Goal: Task Accomplishment & Management: Manage account settings

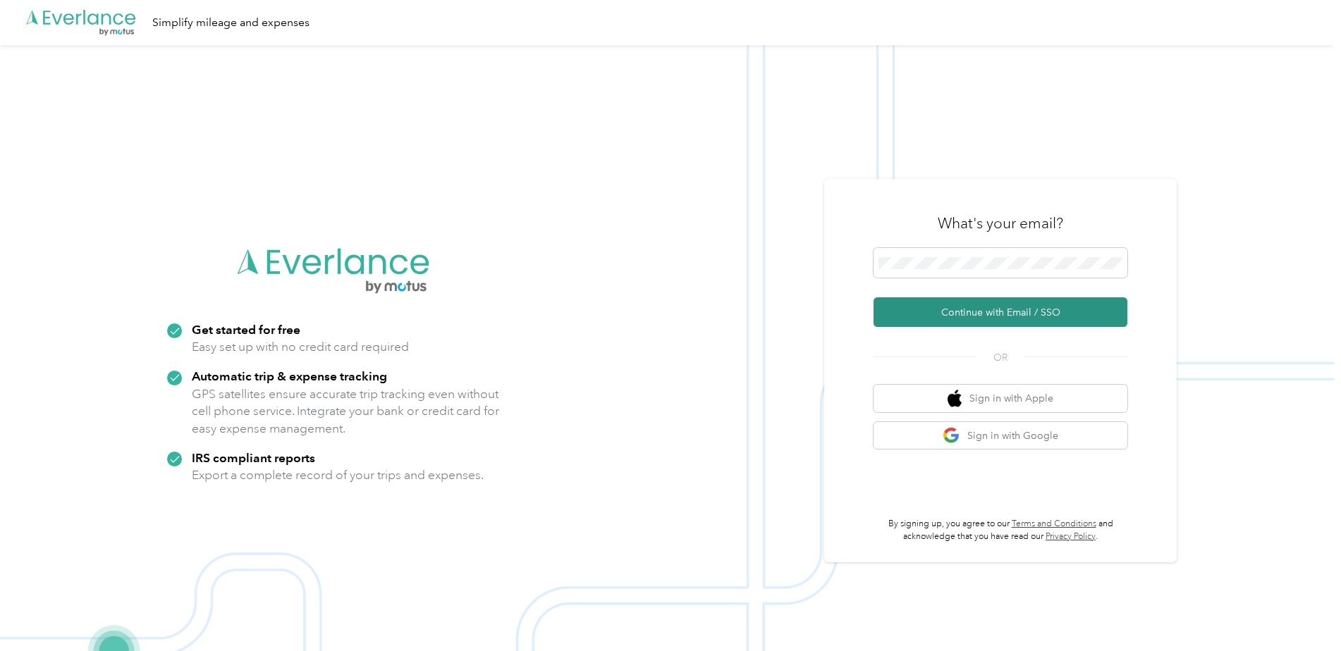
click at [1005, 306] on button "Continue with Email / SSO" at bounding box center [1000, 312] width 254 height 30
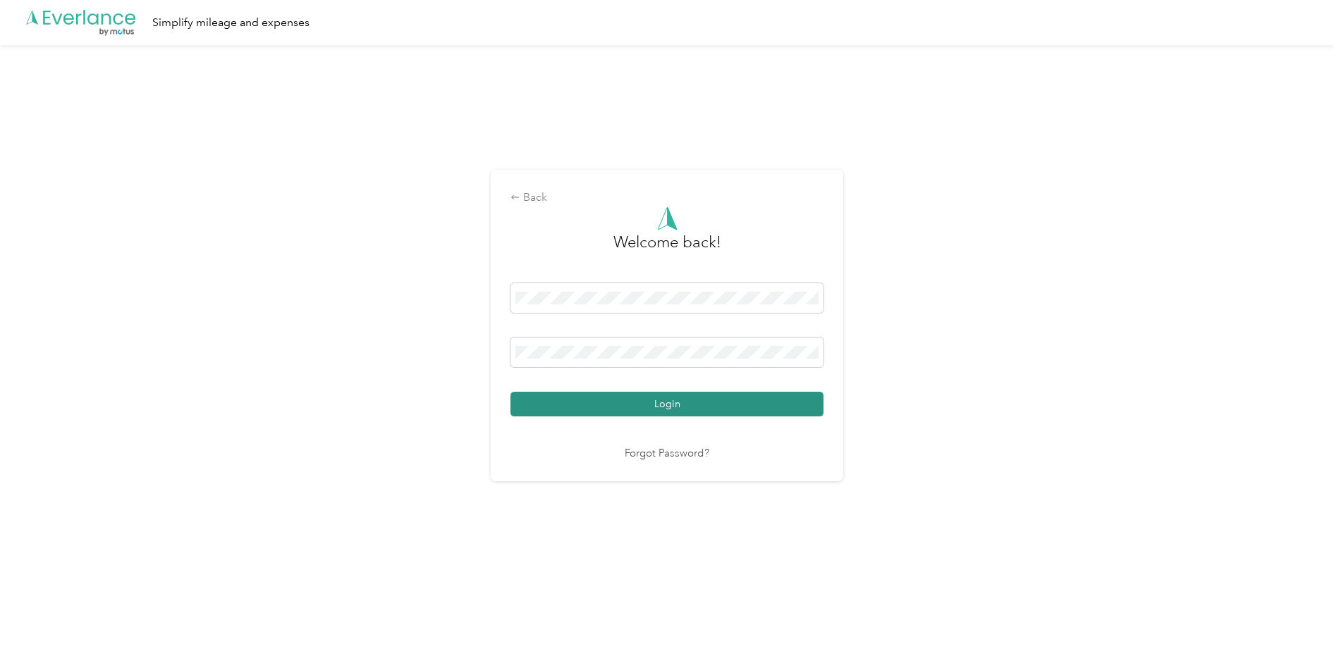
click at [784, 398] on button "Login" at bounding box center [666, 404] width 313 height 25
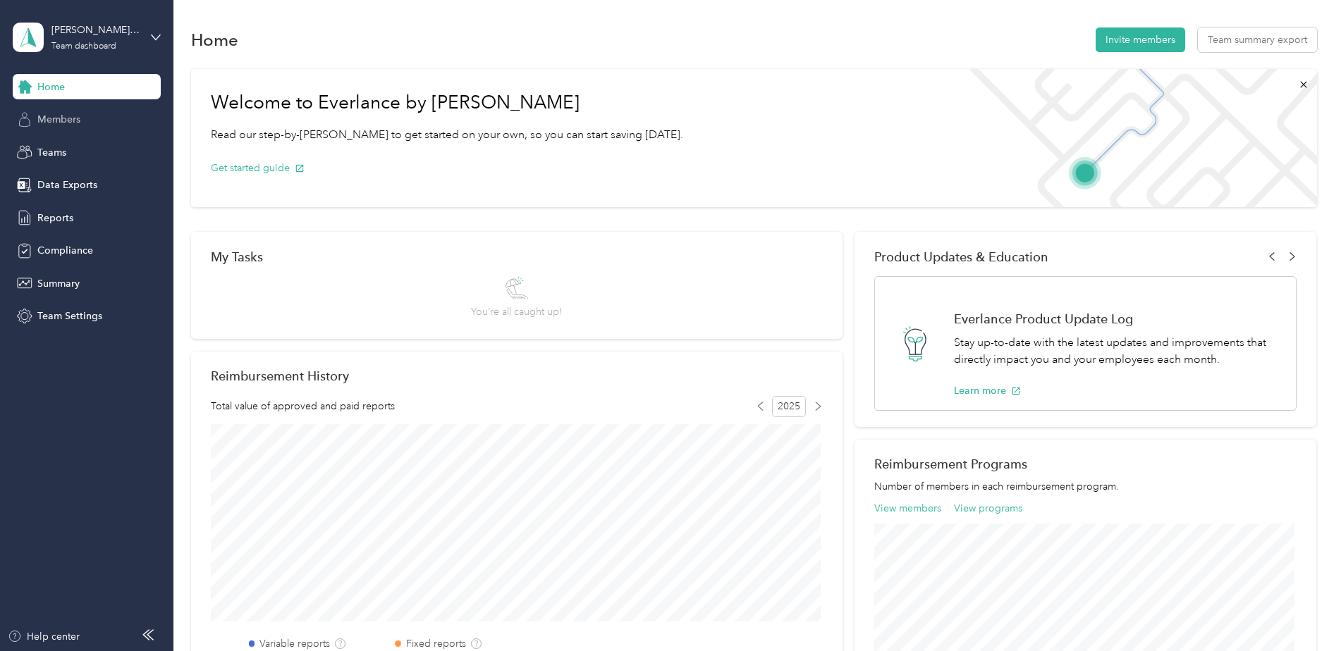
click at [57, 116] on span "Members" at bounding box center [58, 119] width 43 height 15
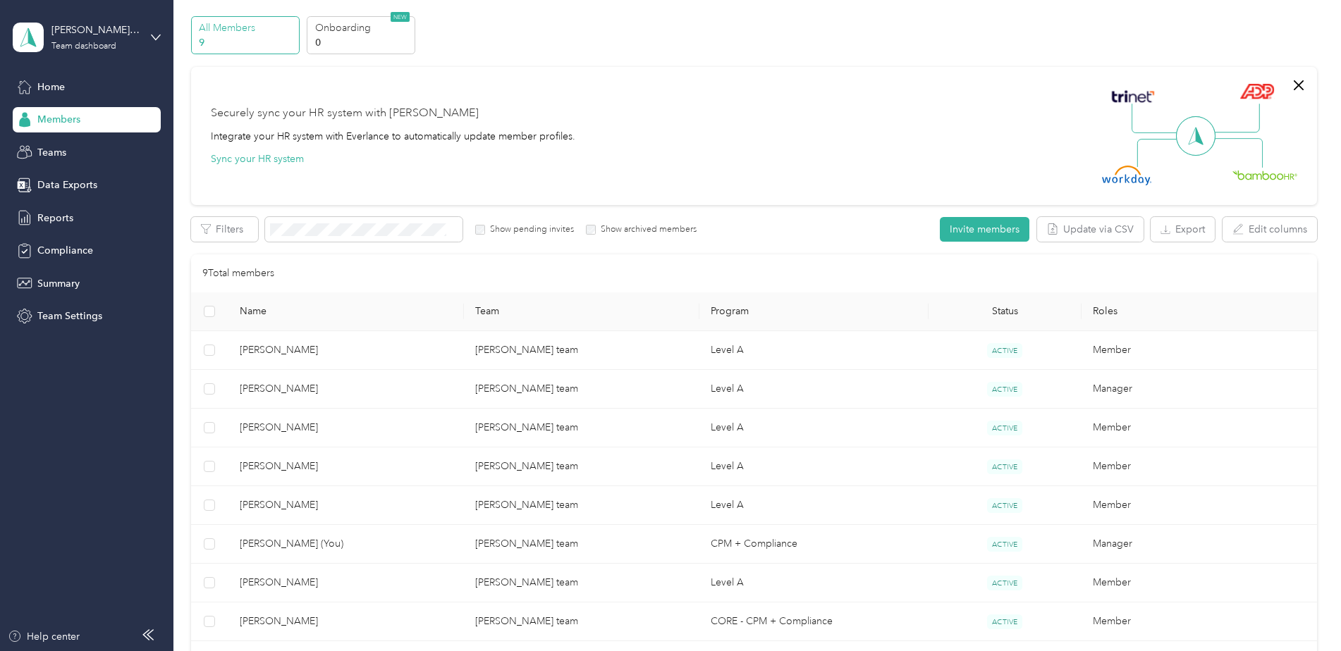
scroll to position [70, 0]
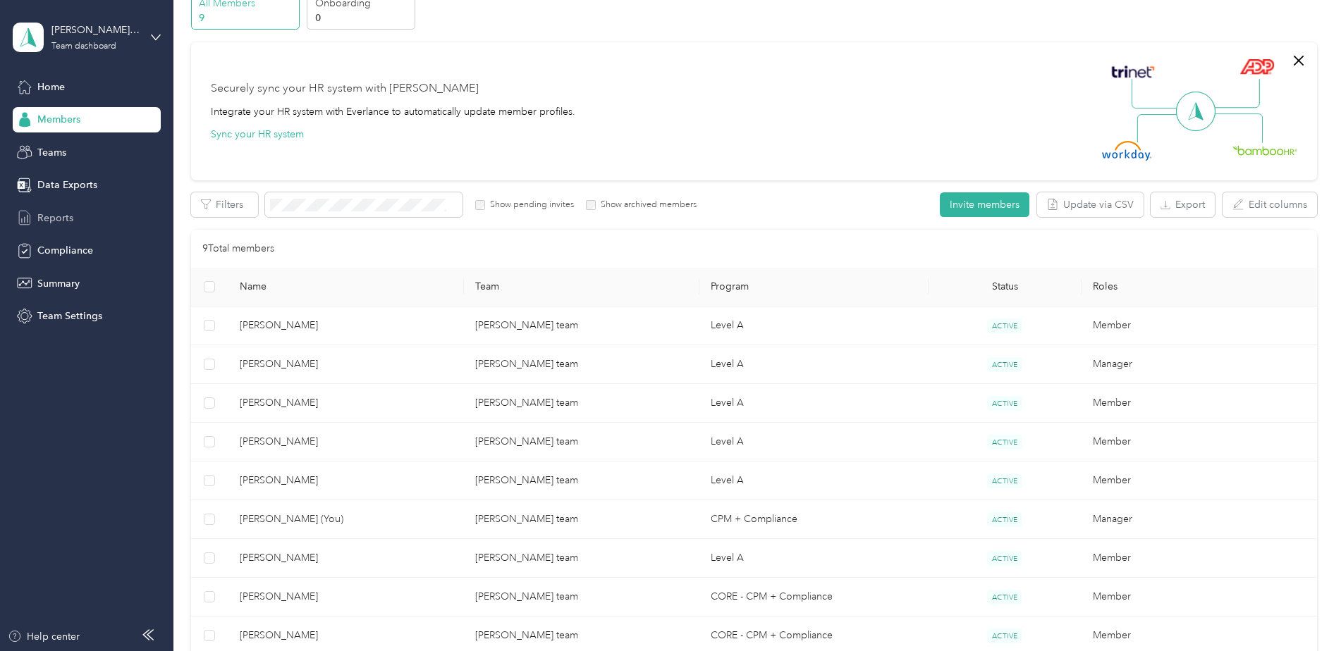
click at [64, 221] on span "Reports" at bounding box center [55, 218] width 36 height 15
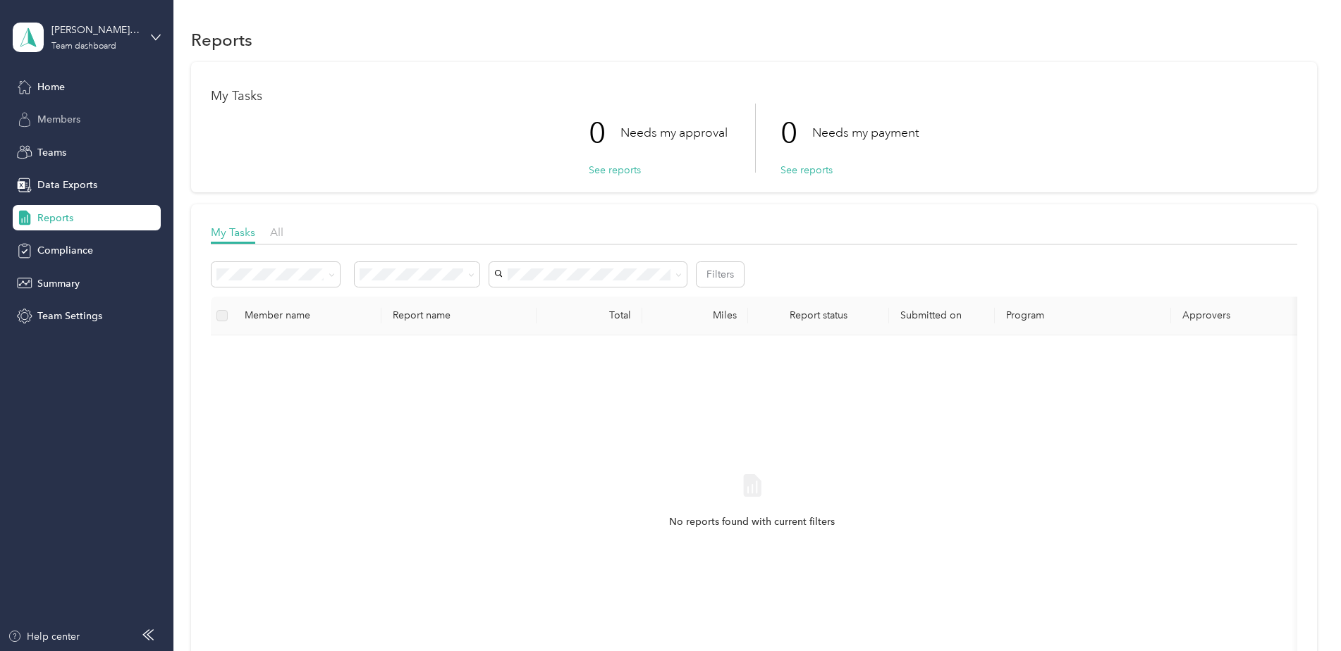
click at [74, 114] on span "Members" at bounding box center [58, 119] width 43 height 15
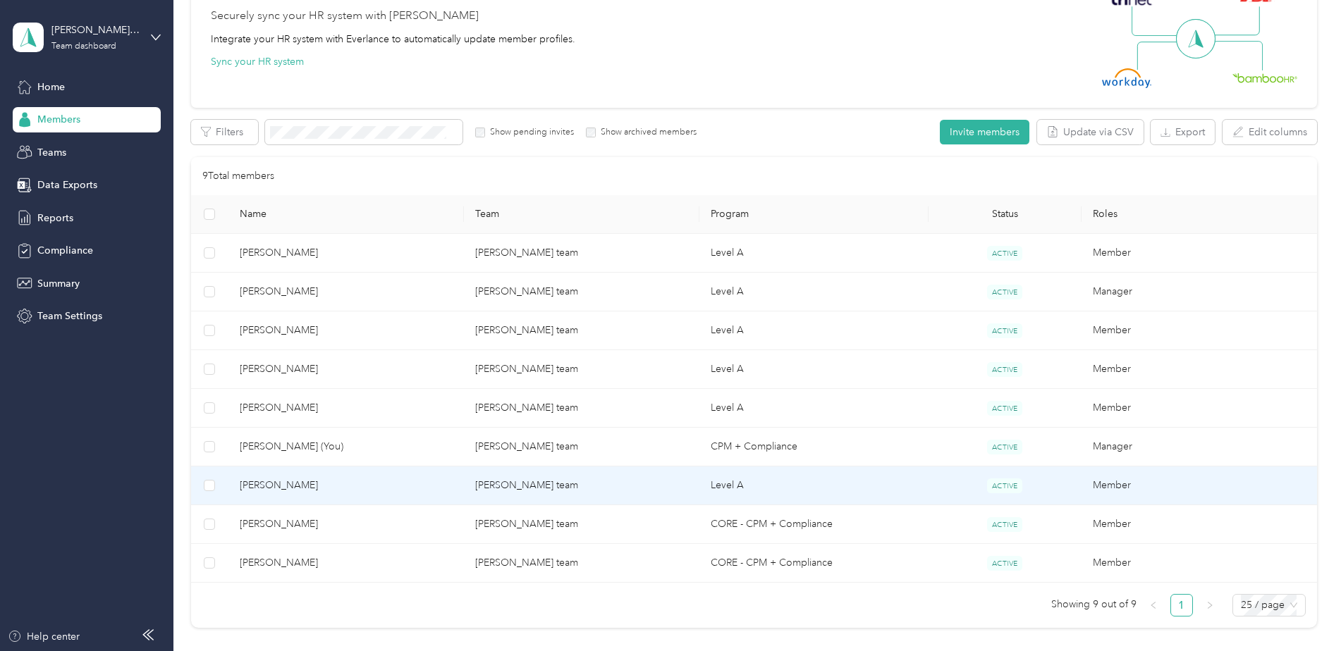
scroll to position [137, 0]
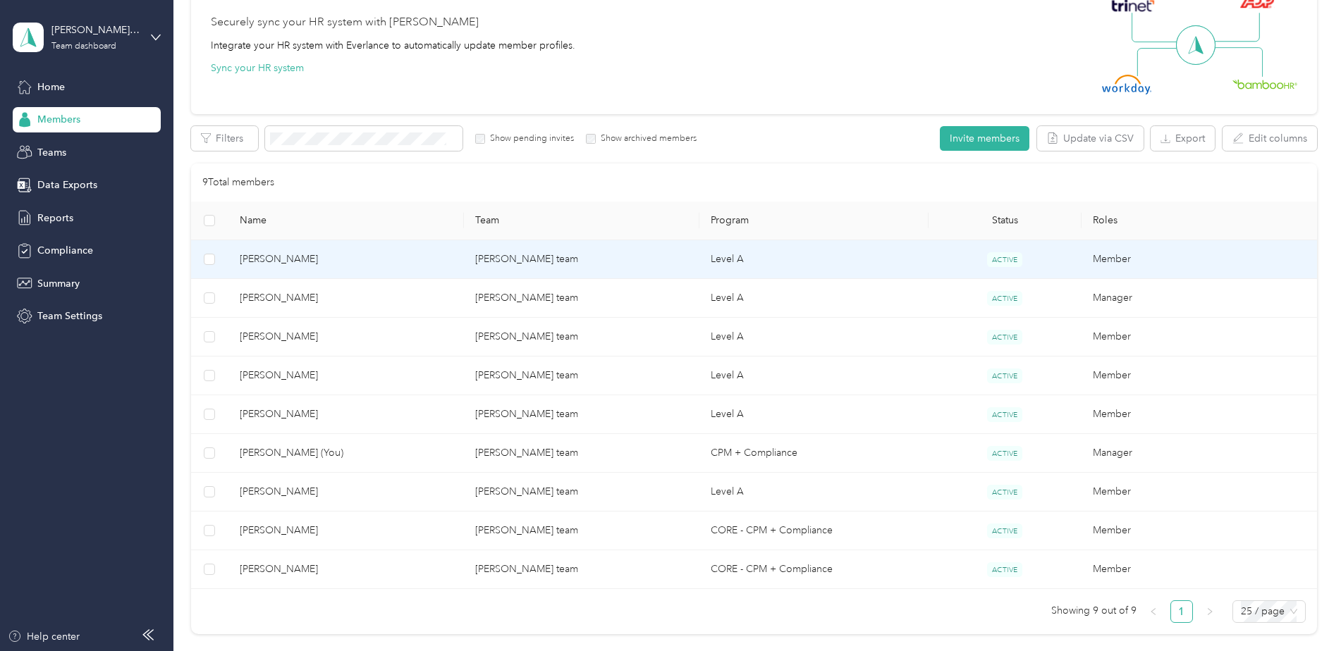
click at [364, 266] on span "[PERSON_NAME]" at bounding box center [346, 260] width 213 height 16
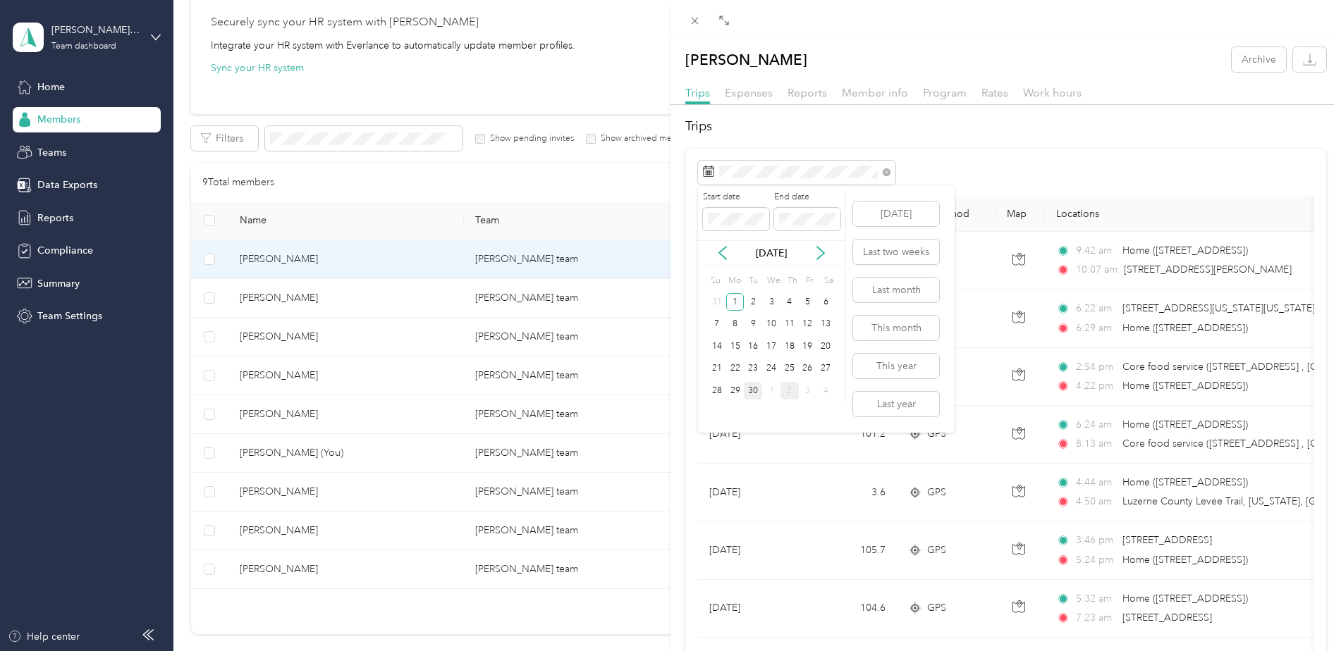
click at [756, 388] on div "30" at bounding box center [753, 391] width 18 height 18
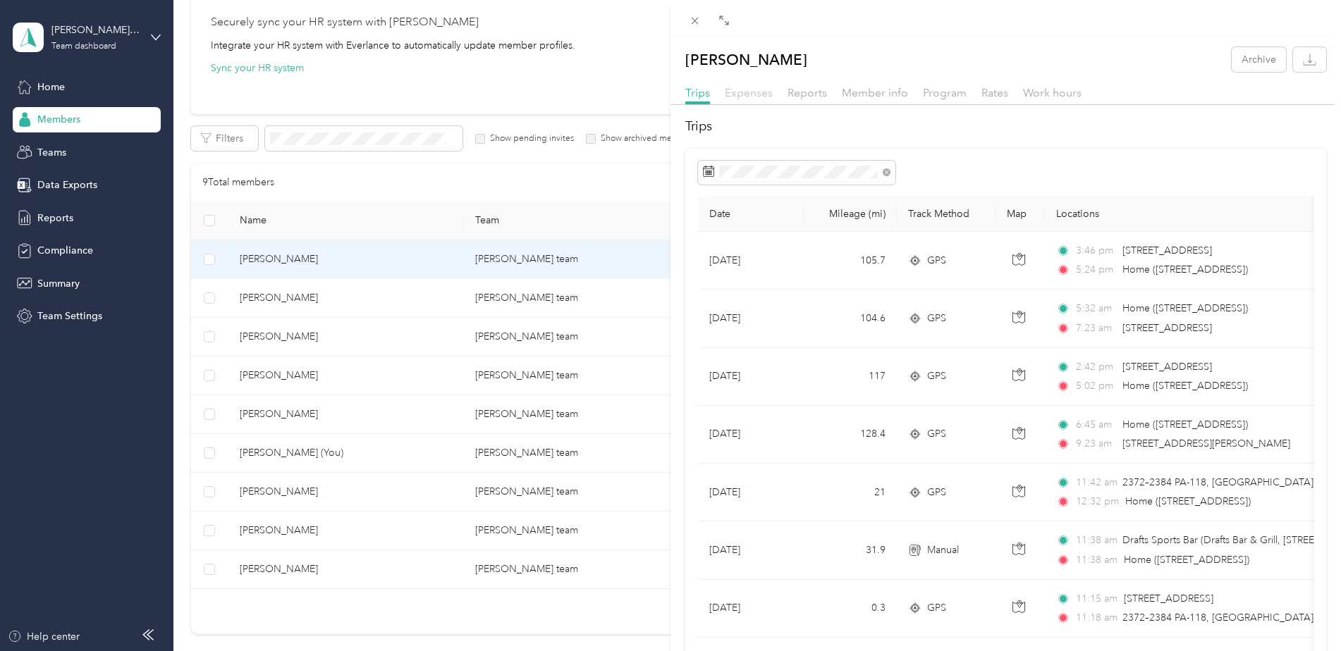
click at [760, 94] on span "Expenses" at bounding box center [749, 92] width 48 height 13
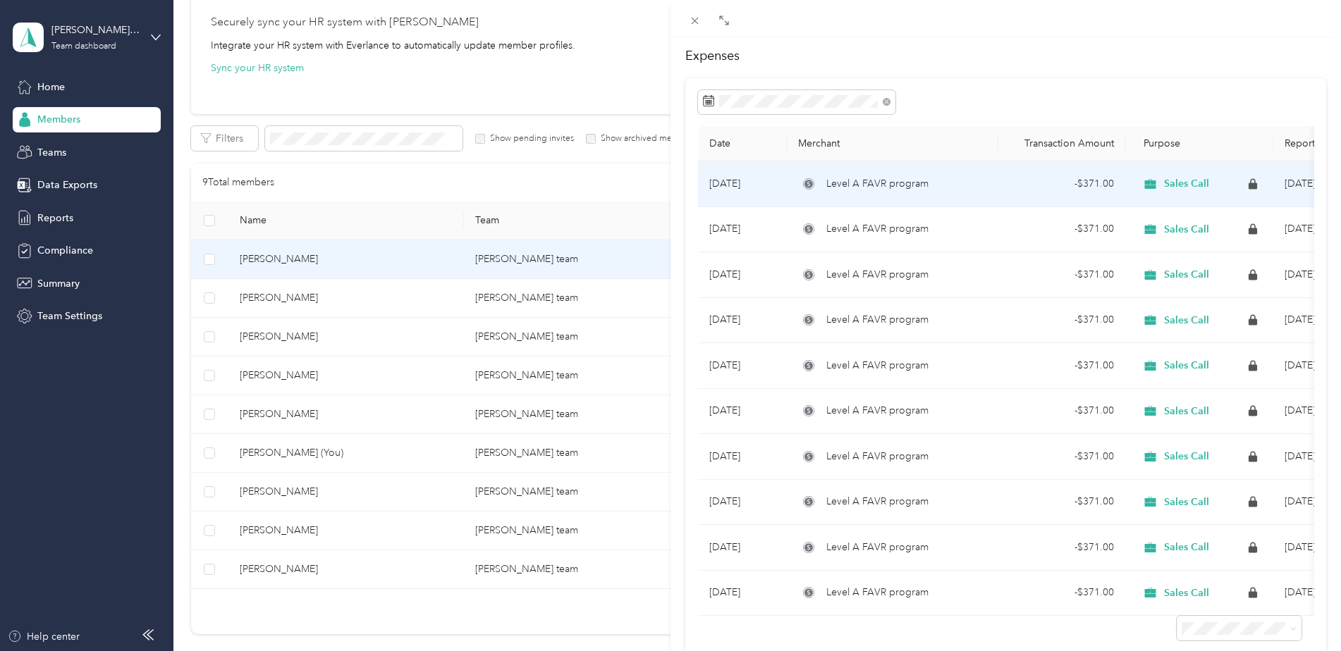
click at [869, 180] on span "Level A FAVR program" at bounding box center [877, 184] width 102 height 16
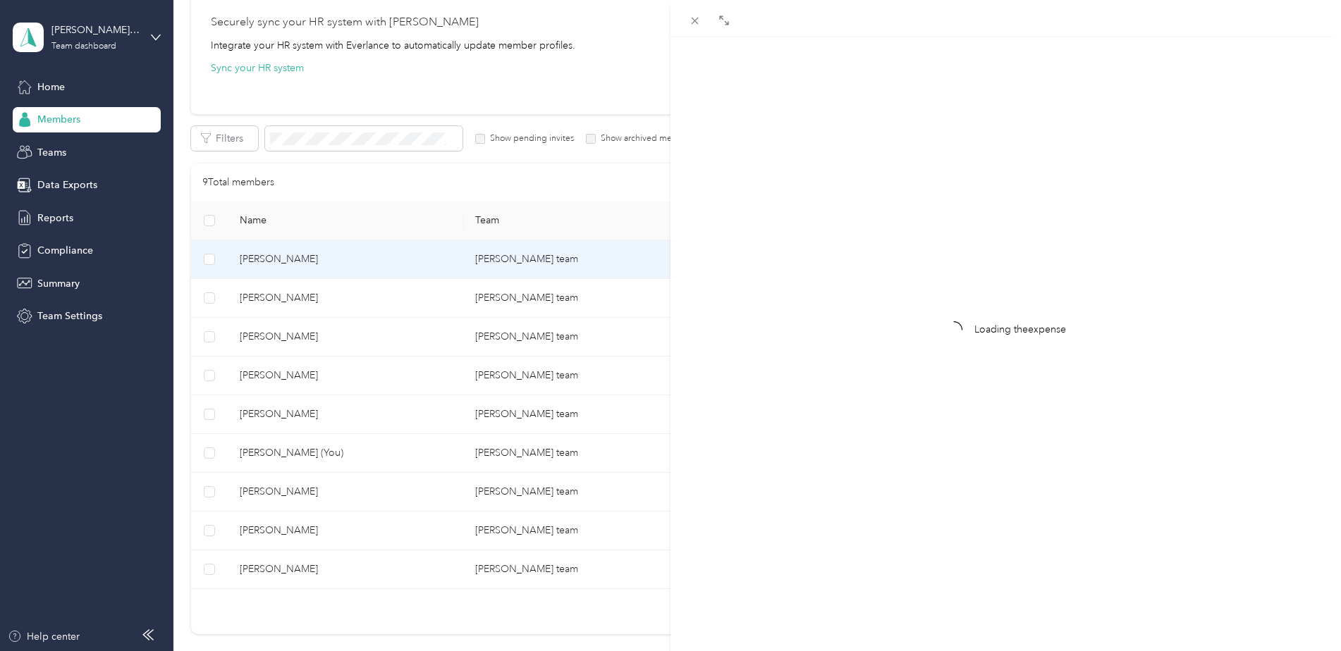
scroll to position [9, 0]
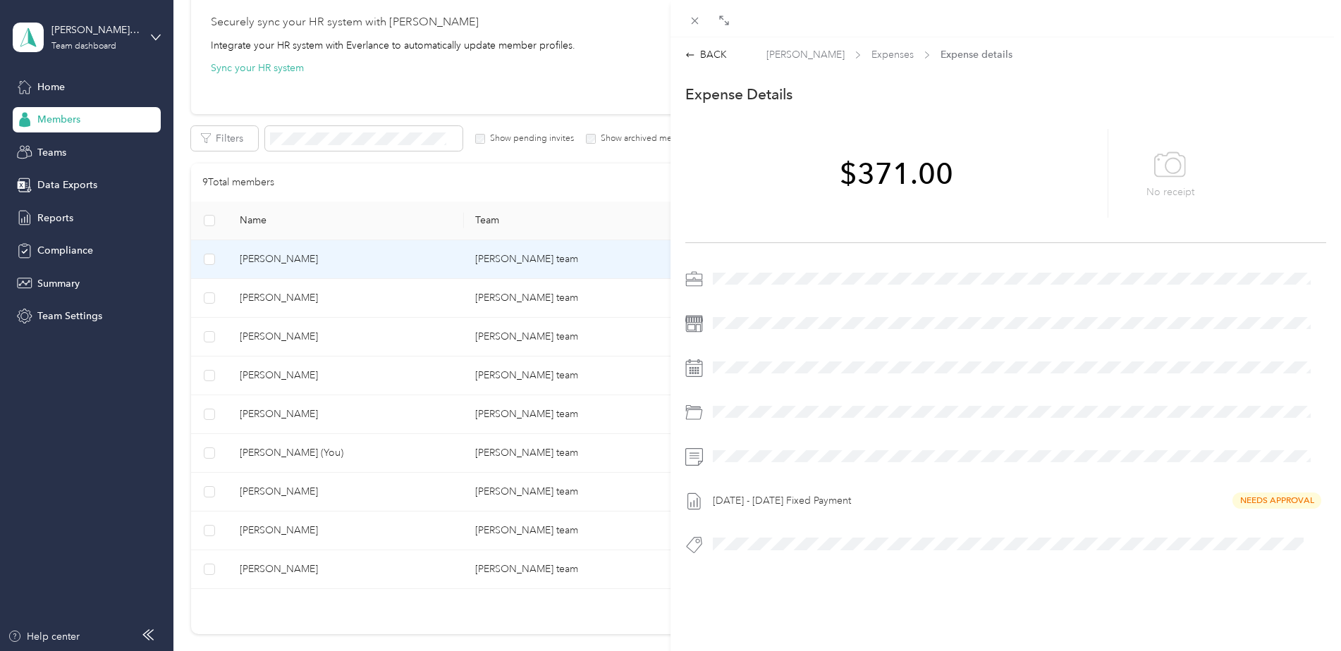
click at [288, 304] on div "BACK [PERSON_NAME] Expenses Expense details This expense cannot be edited becau…" at bounding box center [670, 325] width 1341 height 651
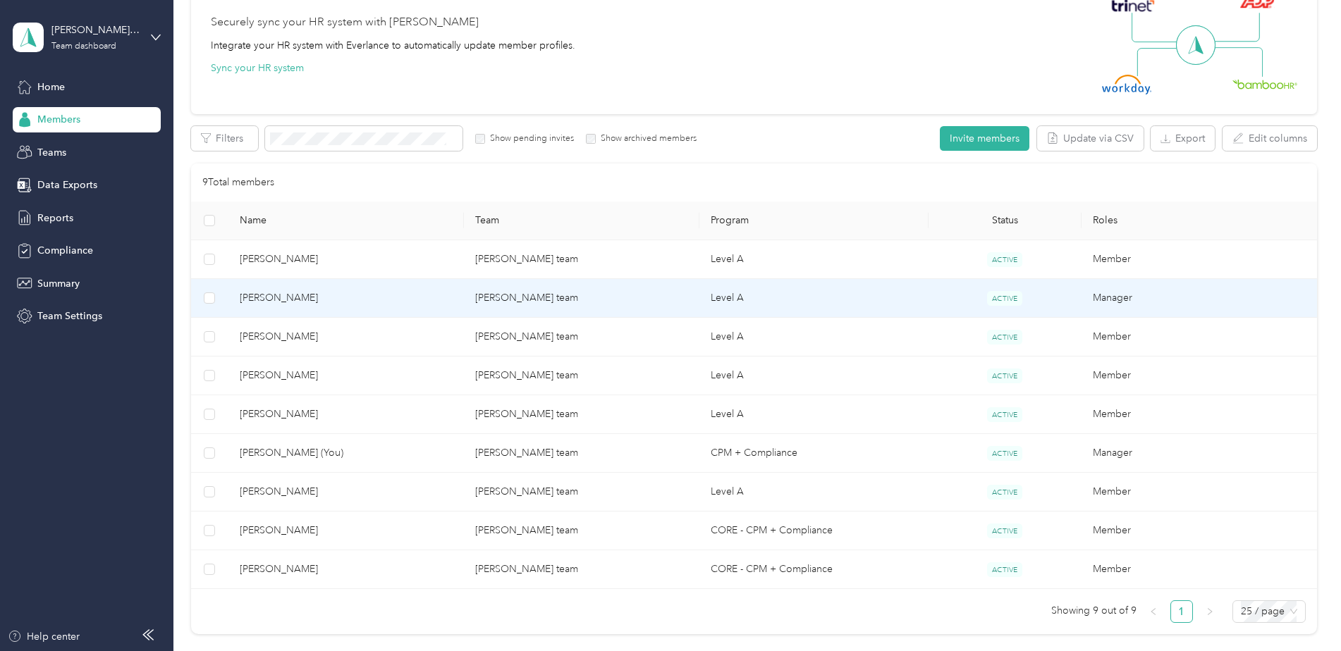
click at [346, 304] on span "[PERSON_NAME]" at bounding box center [346, 298] width 213 height 16
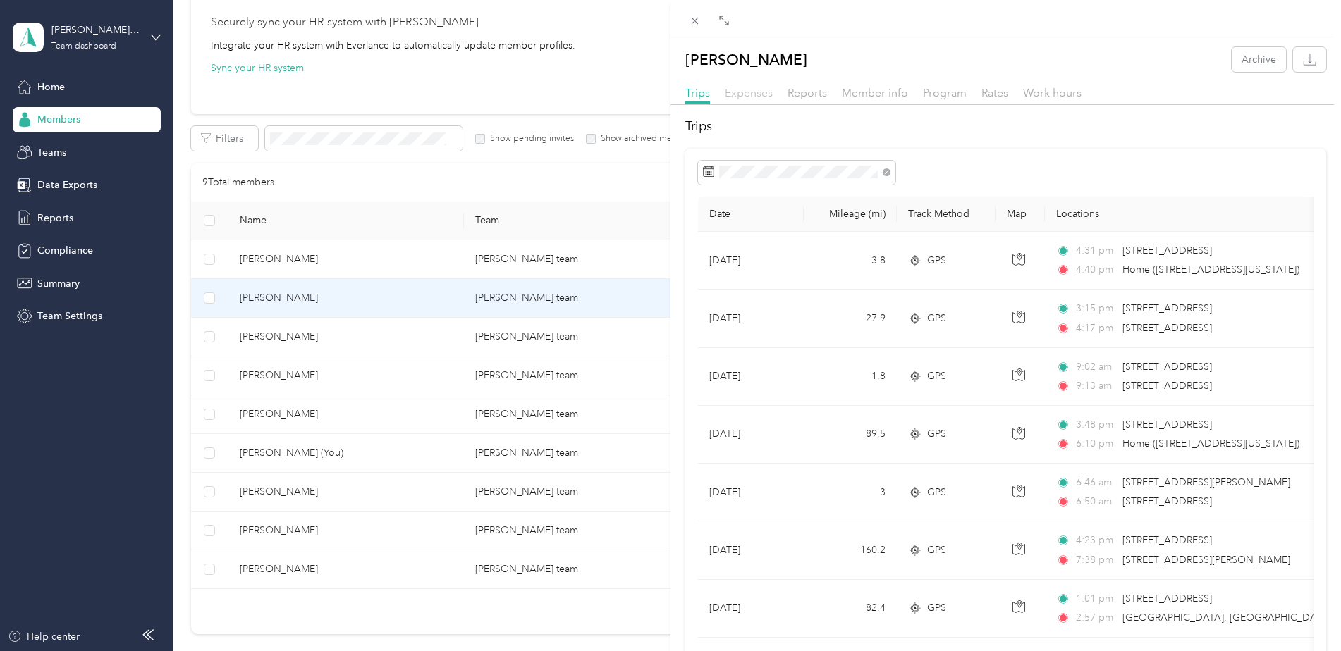
click at [749, 96] on span "Expenses" at bounding box center [749, 92] width 48 height 13
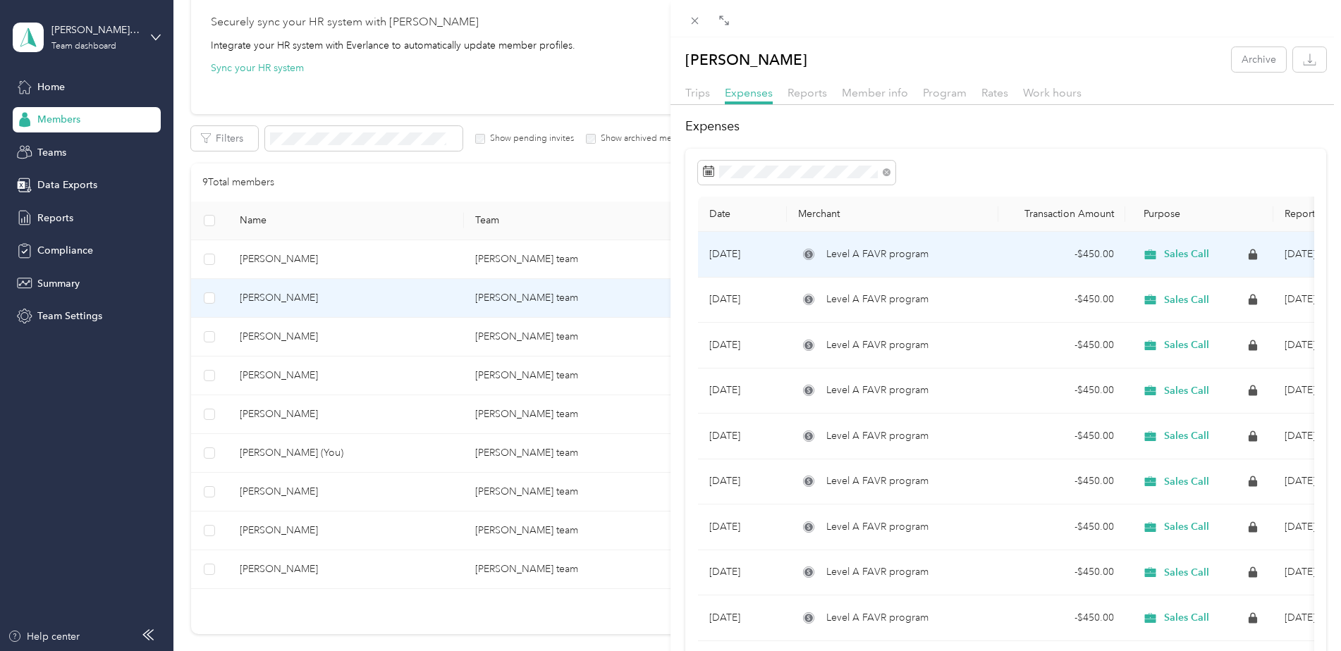
click at [852, 261] on span "Level A FAVR program" at bounding box center [877, 255] width 102 height 16
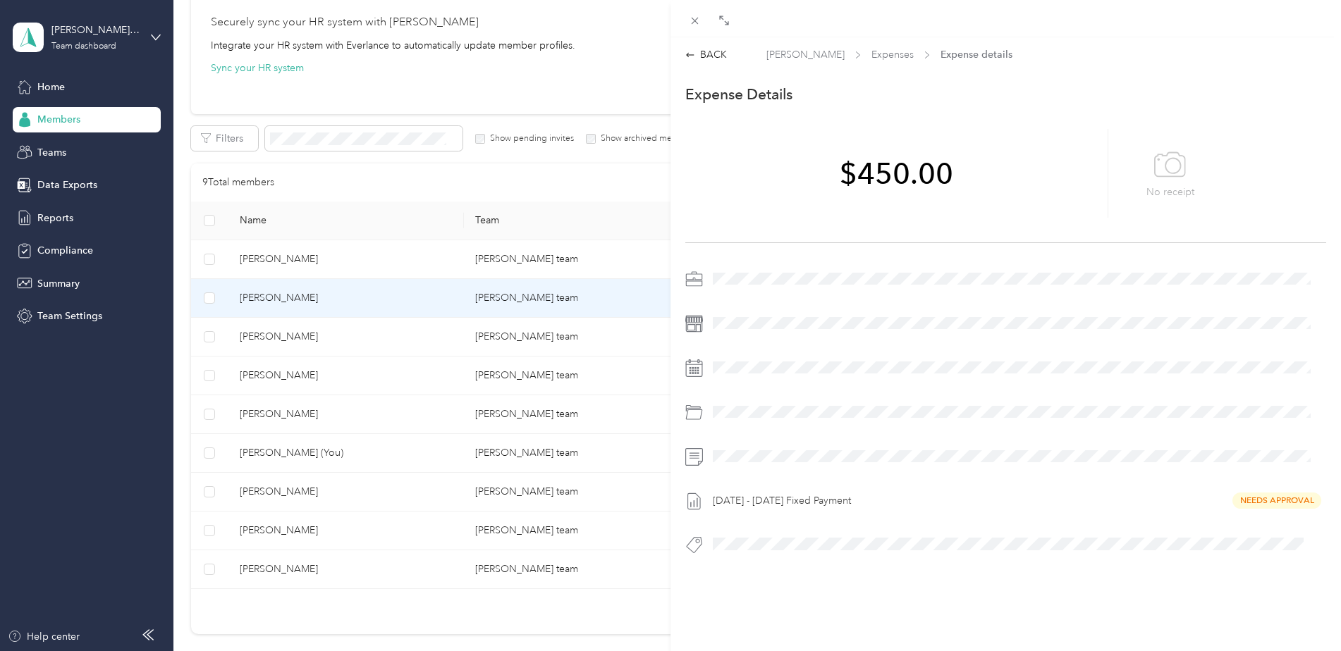
click at [272, 340] on div "BACK [PERSON_NAME] Expenses Expense details This expense cannot be edited becau…" at bounding box center [670, 325] width 1341 height 651
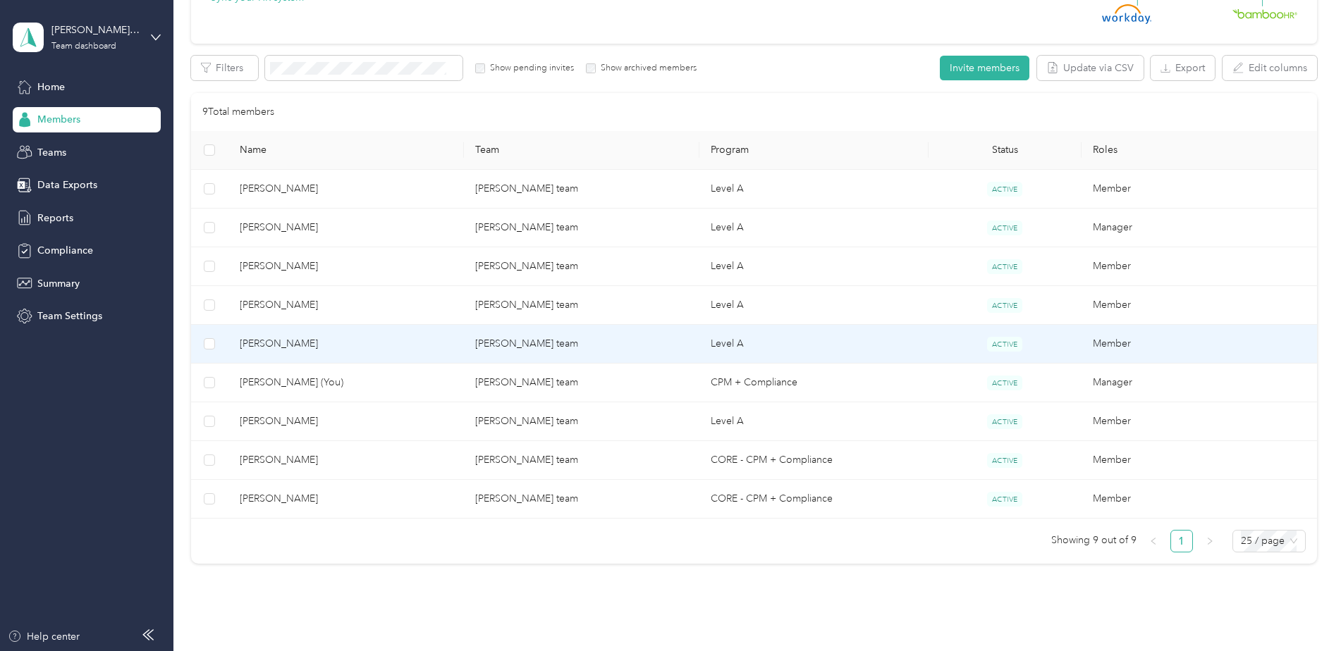
scroll to position [137, 0]
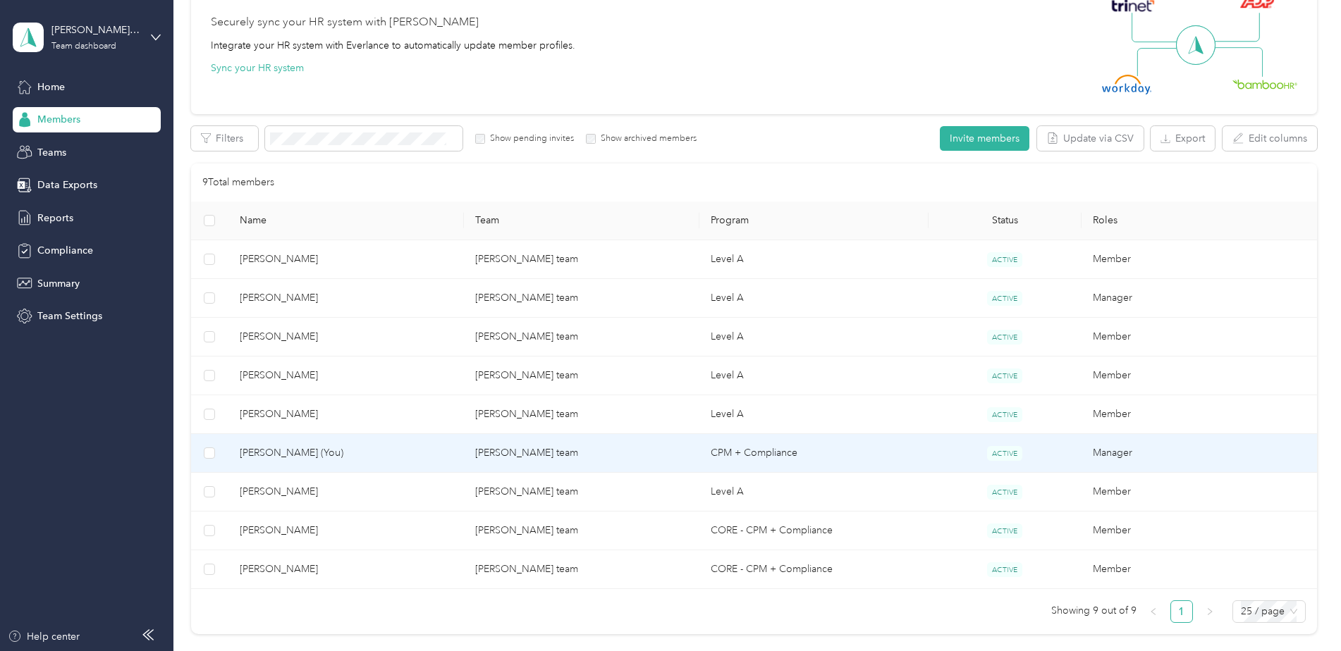
click at [307, 452] on span "[PERSON_NAME] (You)" at bounding box center [346, 453] width 213 height 16
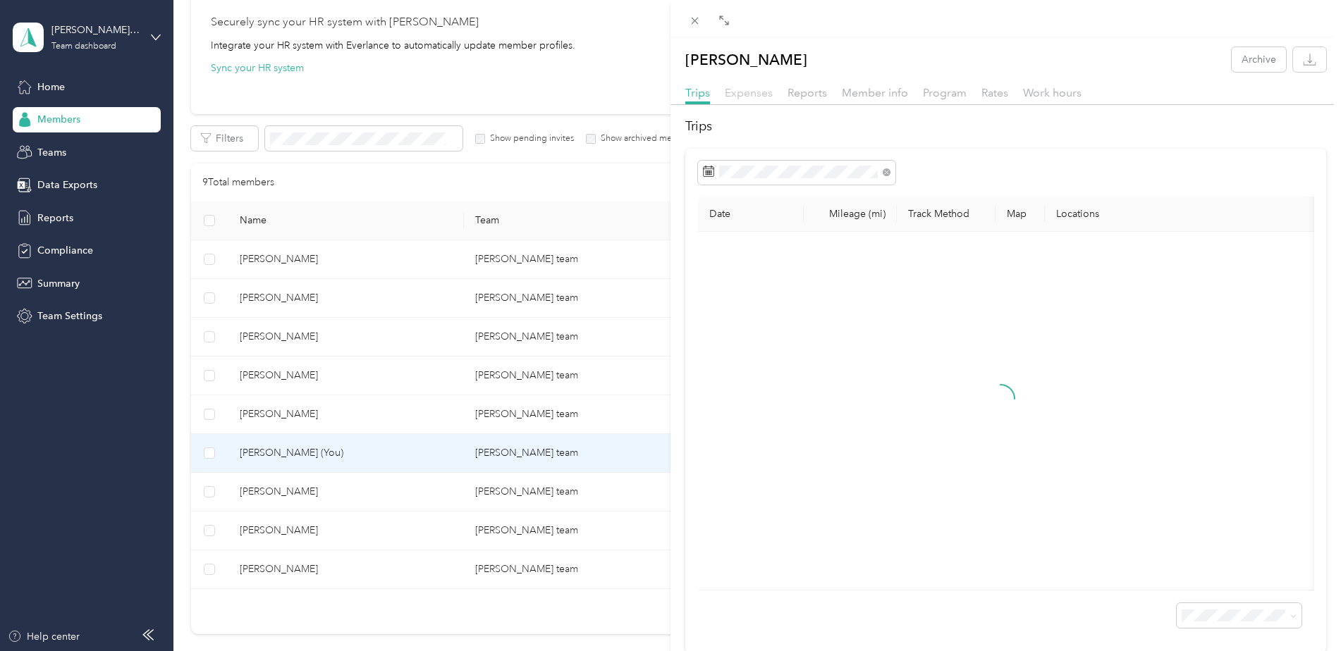
click at [738, 86] on span "Expenses" at bounding box center [749, 92] width 48 height 13
click at [304, 300] on div "[PERSON_NAME] Archive Trips Expenses Reports Member info Program Rates Work hou…" at bounding box center [670, 325] width 1341 height 651
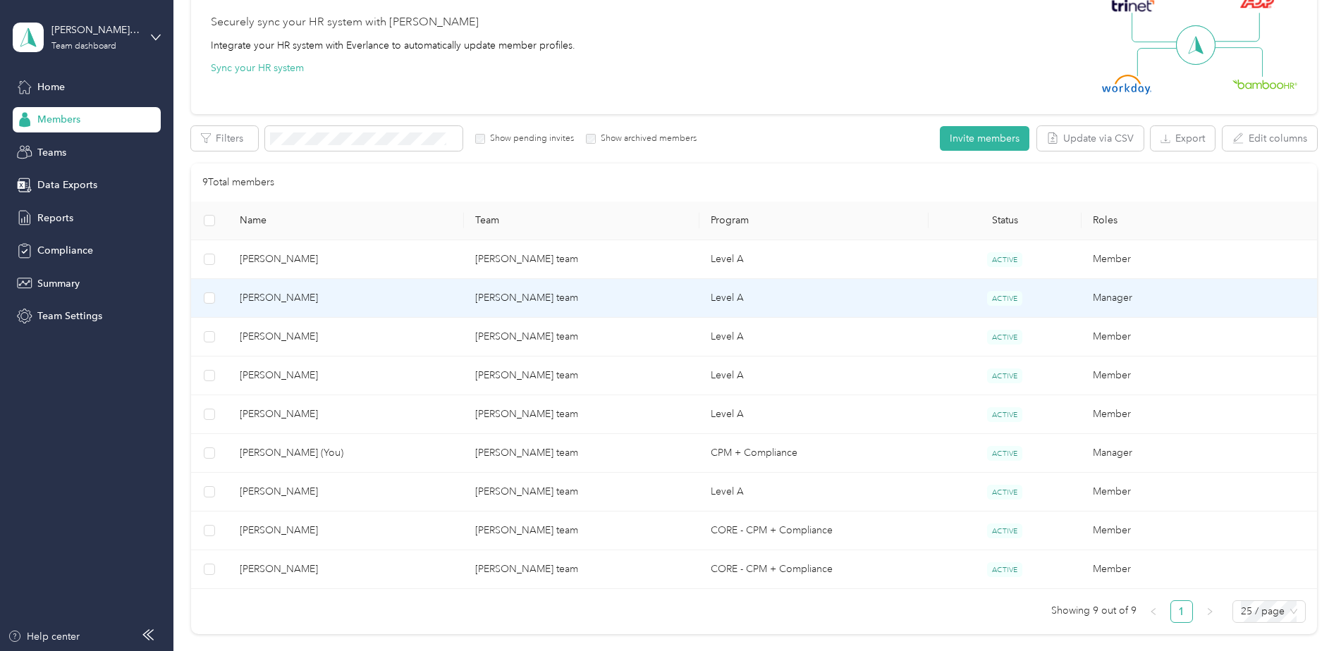
click at [304, 300] on span "[PERSON_NAME]" at bounding box center [346, 298] width 213 height 16
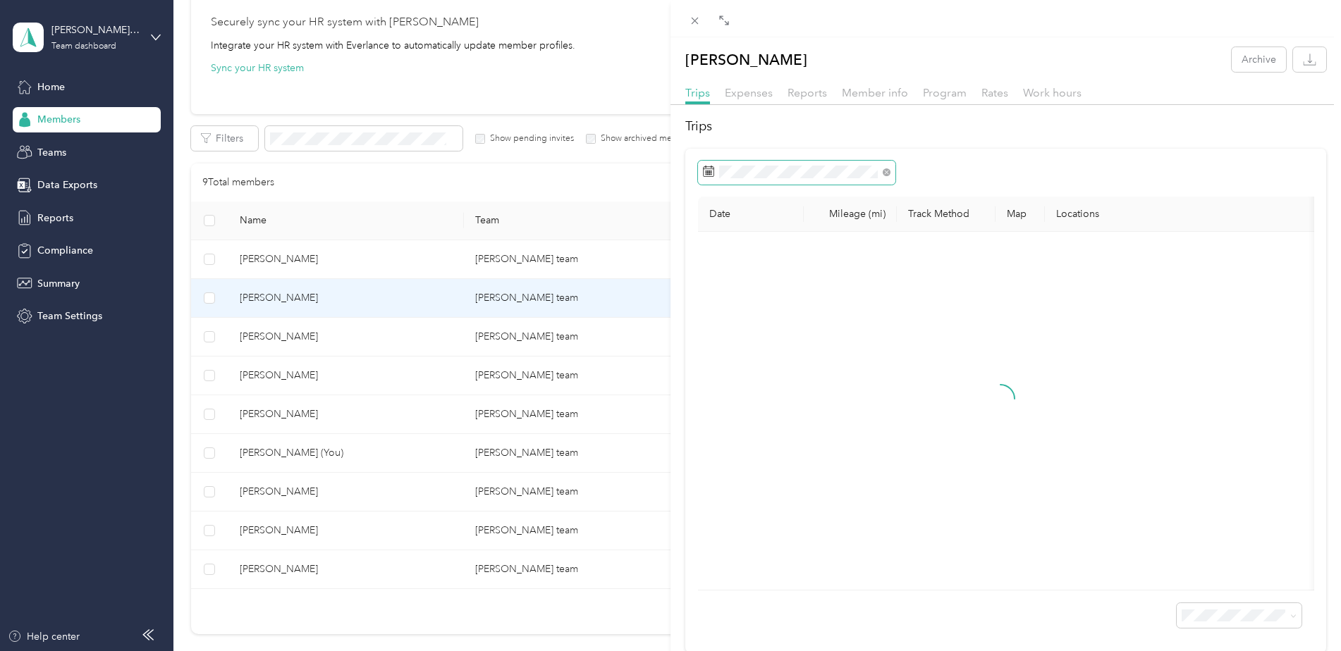
click at [776, 180] on span at bounding box center [796, 173] width 197 height 24
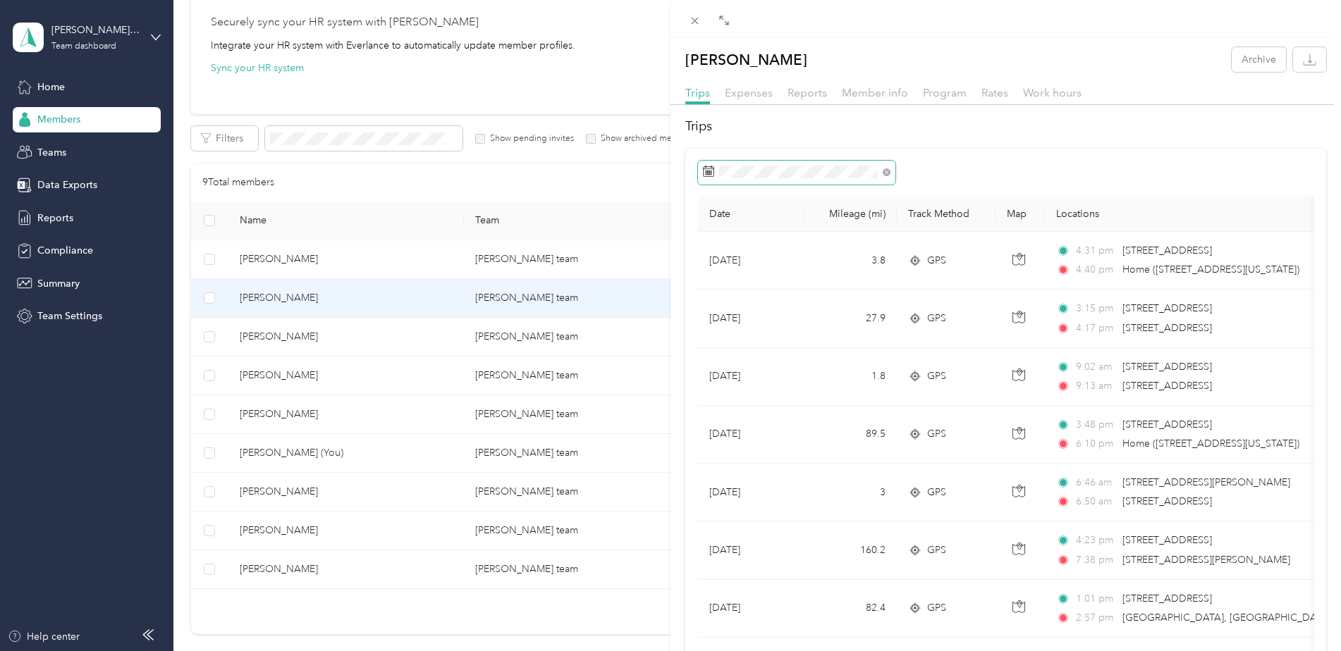
click at [856, 178] on span at bounding box center [796, 173] width 197 height 24
click at [708, 174] on rect at bounding box center [706, 174] width 1 height 1
click at [723, 246] on icon at bounding box center [722, 253] width 14 height 14
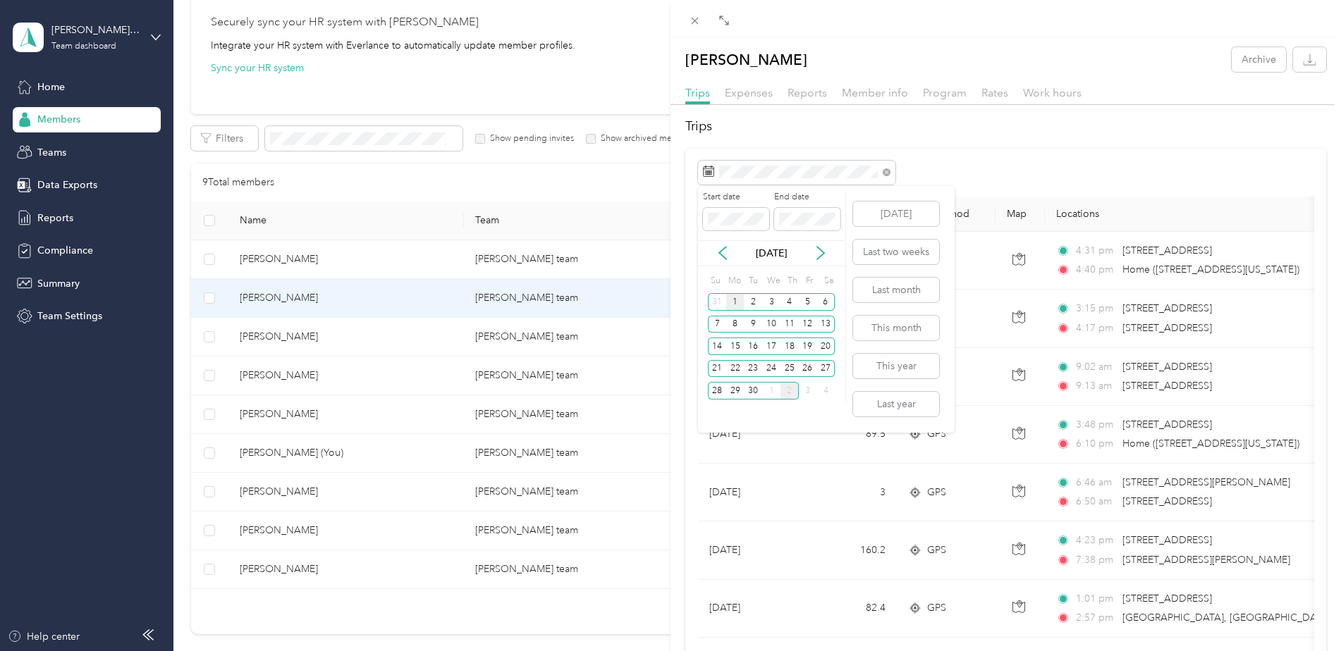
click at [734, 297] on div "1" at bounding box center [735, 302] width 18 height 18
click at [750, 390] on div "30" at bounding box center [753, 391] width 18 height 18
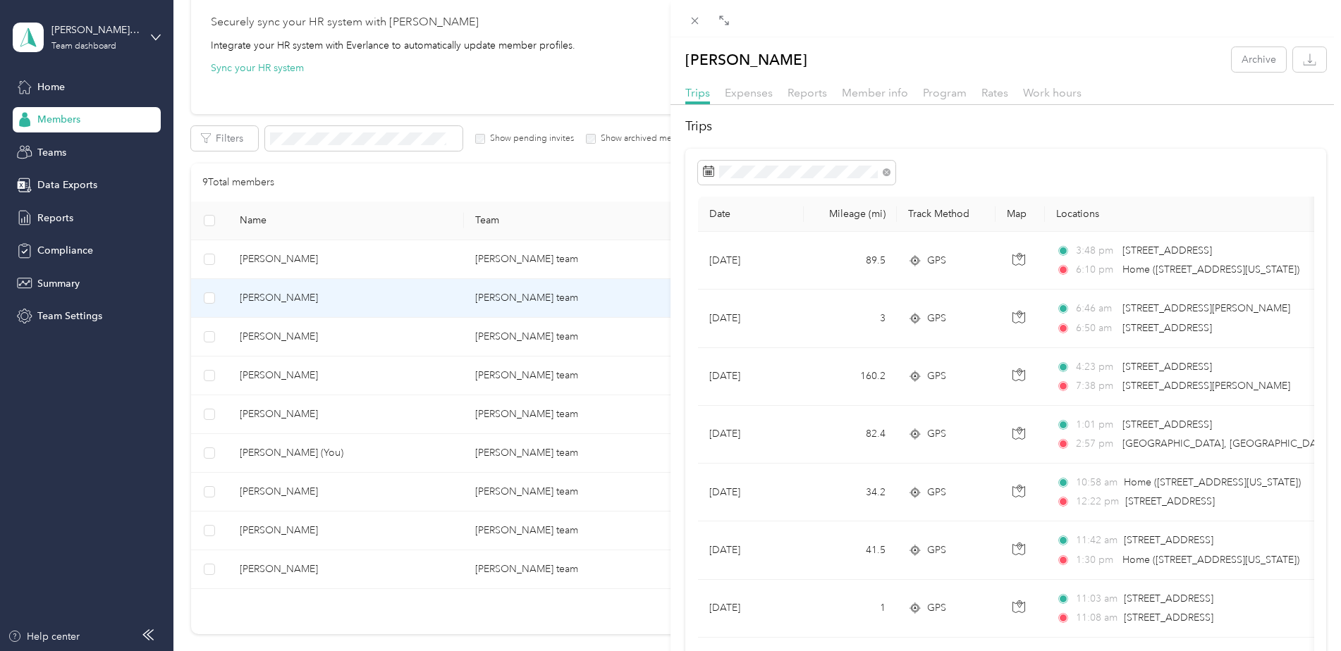
click at [760, 99] on div "Expenses" at bounding box center [749, 94] width 48 height 18
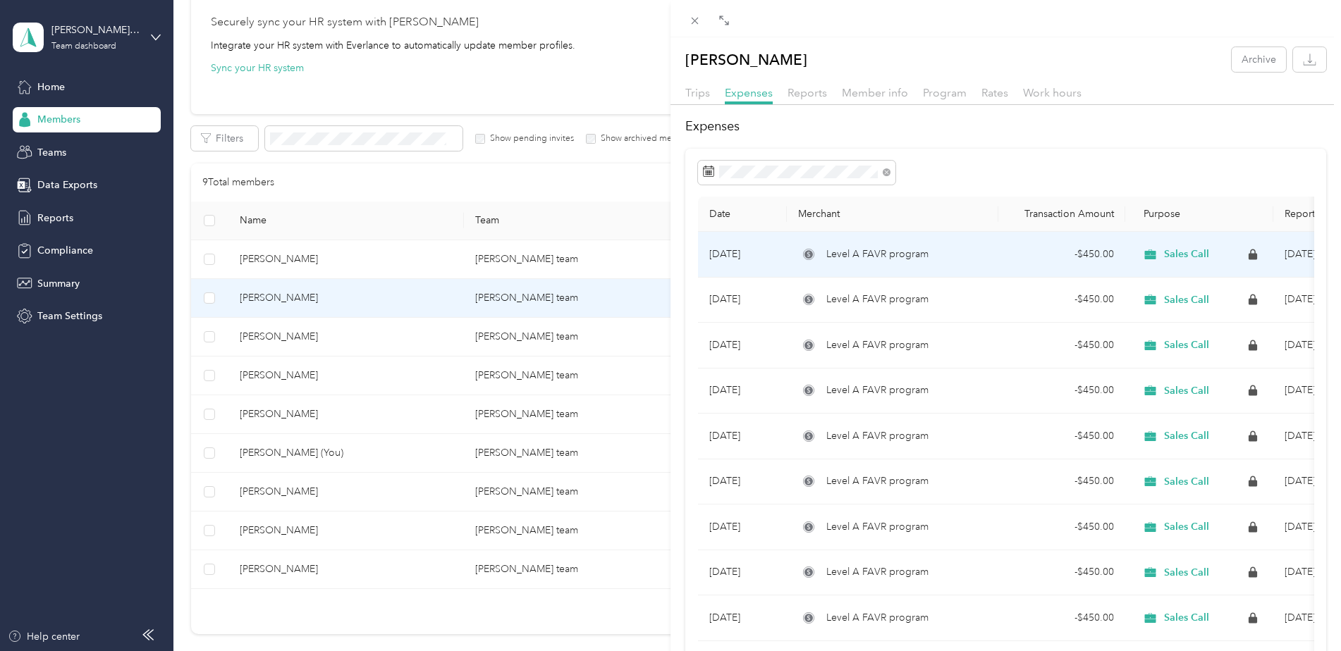
click at [861, 259] on span "Level A FAVR program" at bounding box center [877, 255] width 102 height 16
